Goal: Task Accomplishment & Management: Manage account settings

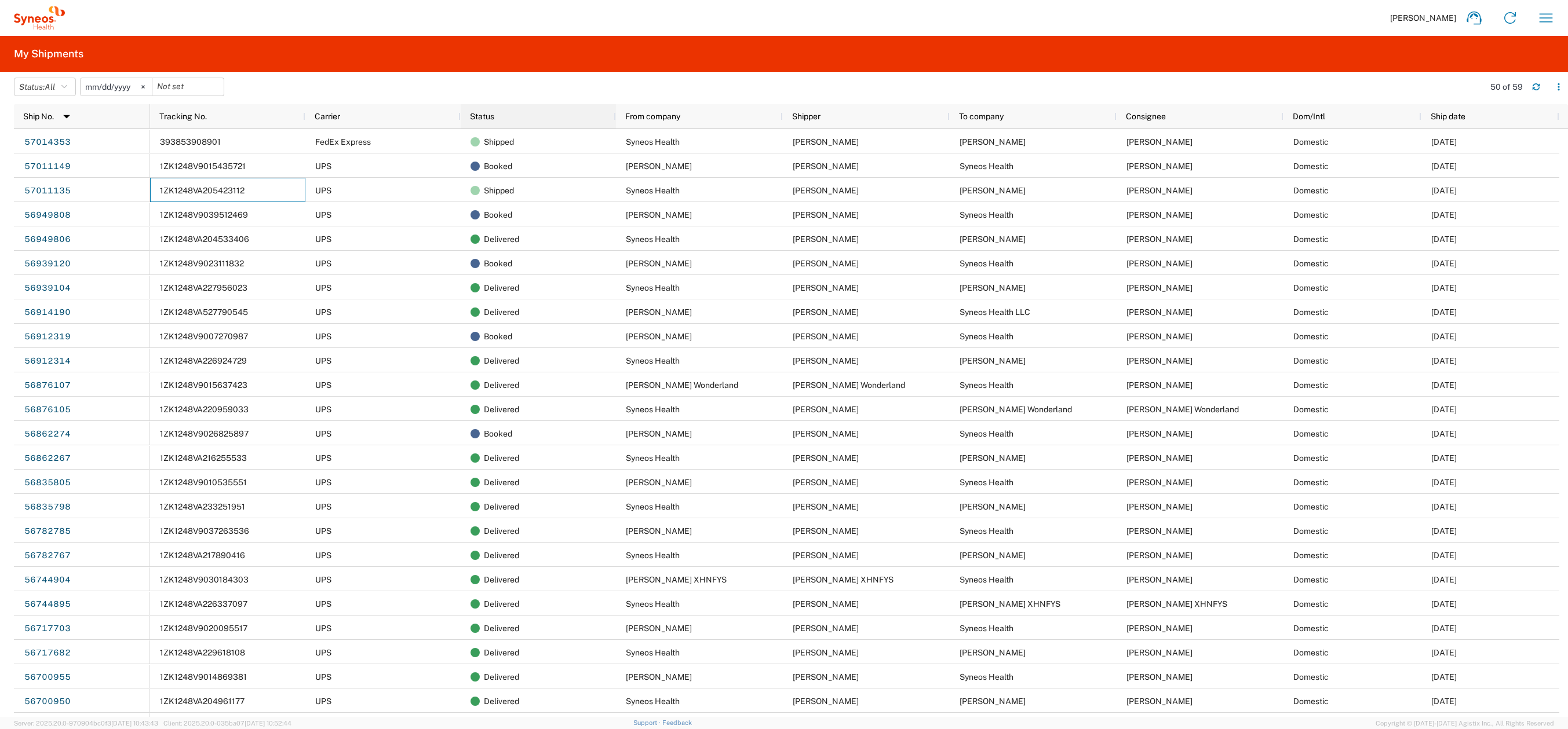
click at [522, 122] on div "Status" at bounding box center [540, 116] width 141 height 19
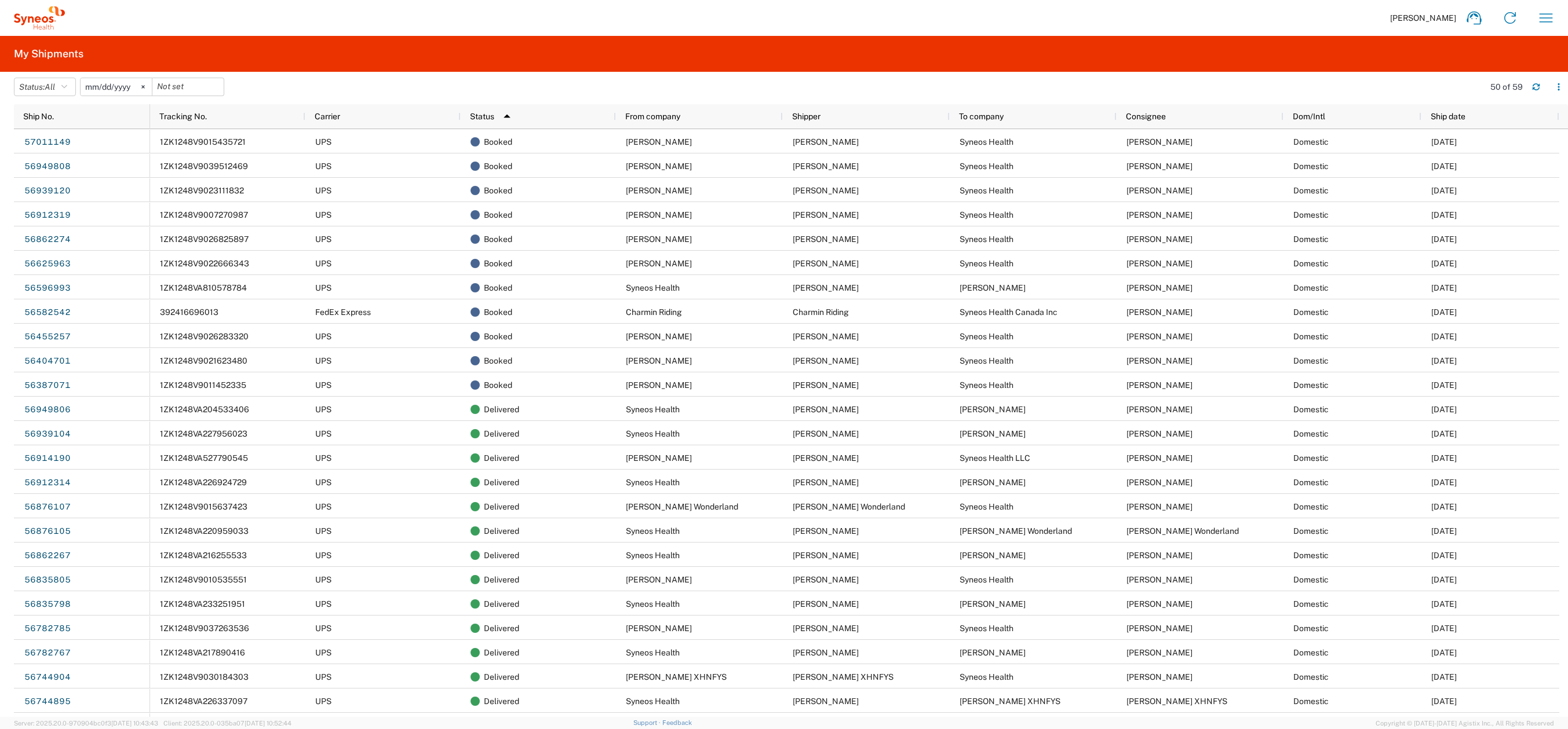
click at [523, 120] on div "Status 1" at bounding box center [540, 116] width 141 height 19
